Goal: Task Accomplishment & Management: Manage account settings

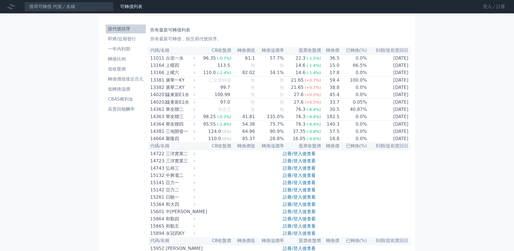
click at [493, 8] on link "登入／註冊" at bounding box center [494, 6] width 31 height 9
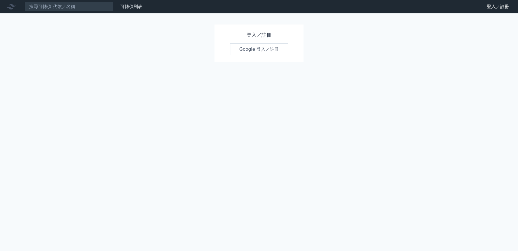
click at [247, 47] on link "Google 登入／註冊" at bounding box center [259, 49] width 58 height 12
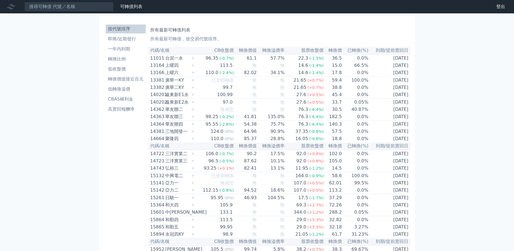
scroll to position [2900, 0]
